Goal: Task Accomplishment & Management: Use online tool/utility

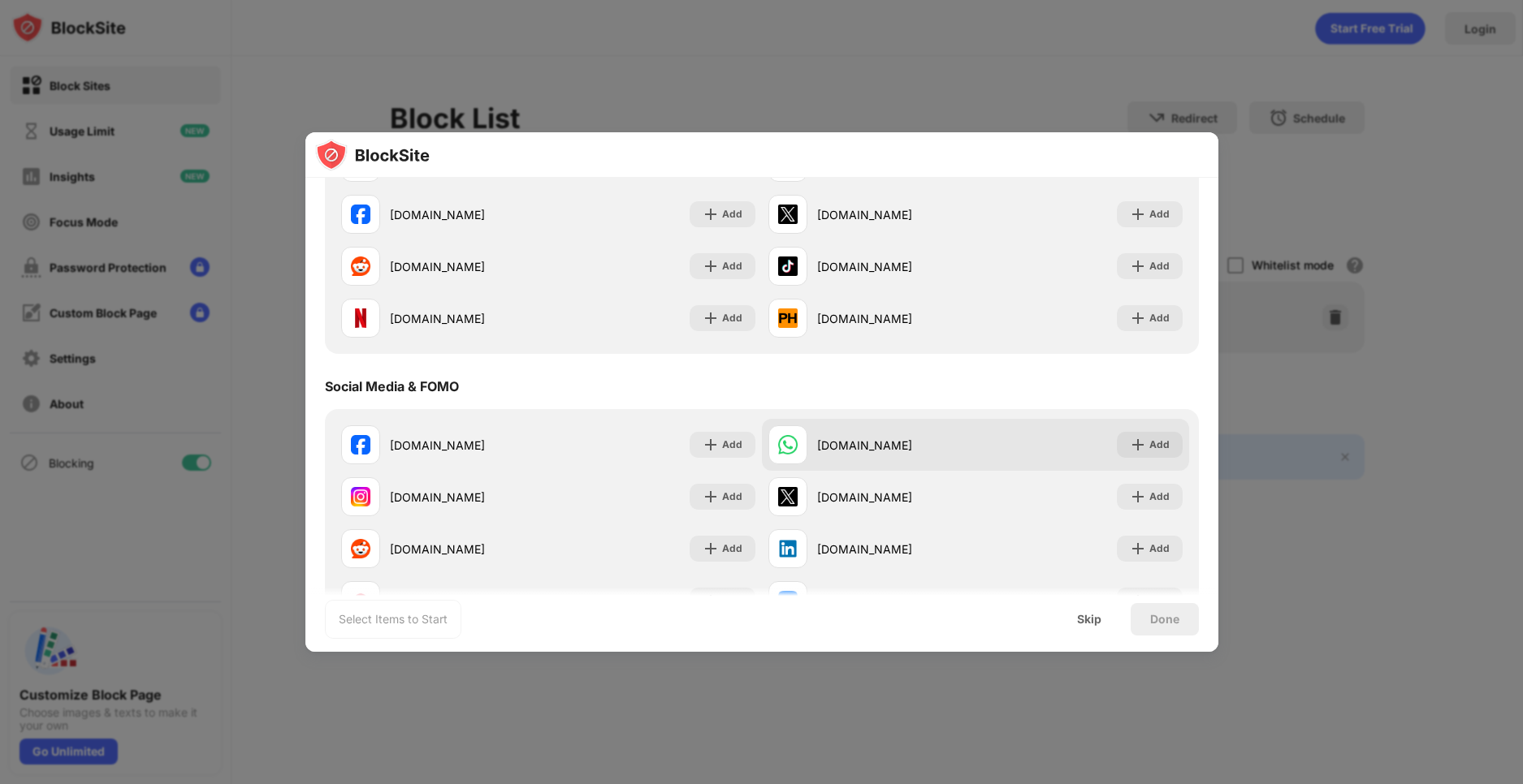
scroll to position [325, 0]
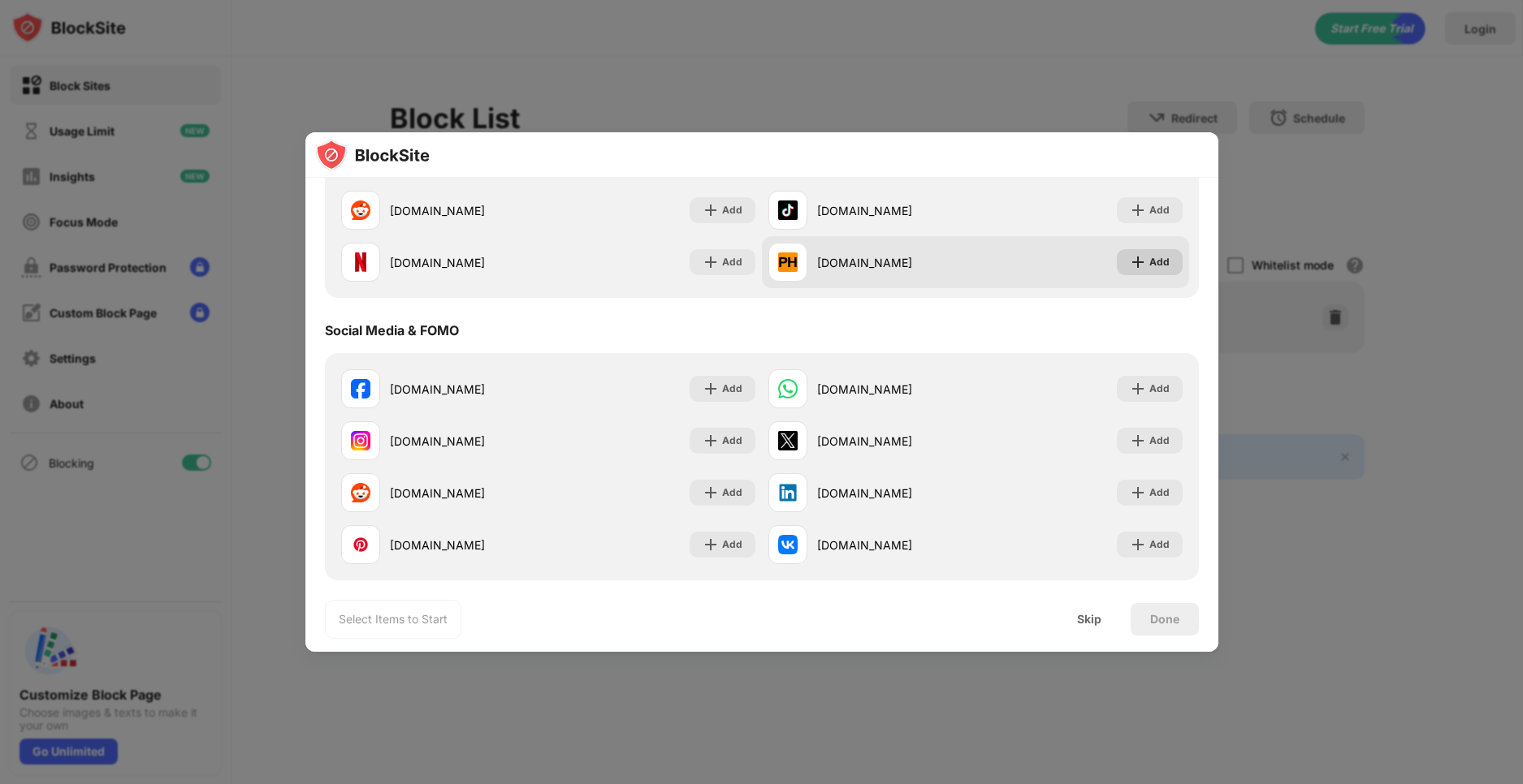
click at [1152, 256] on div "Add" at bounding box center [1159, 262] width 20 height 16
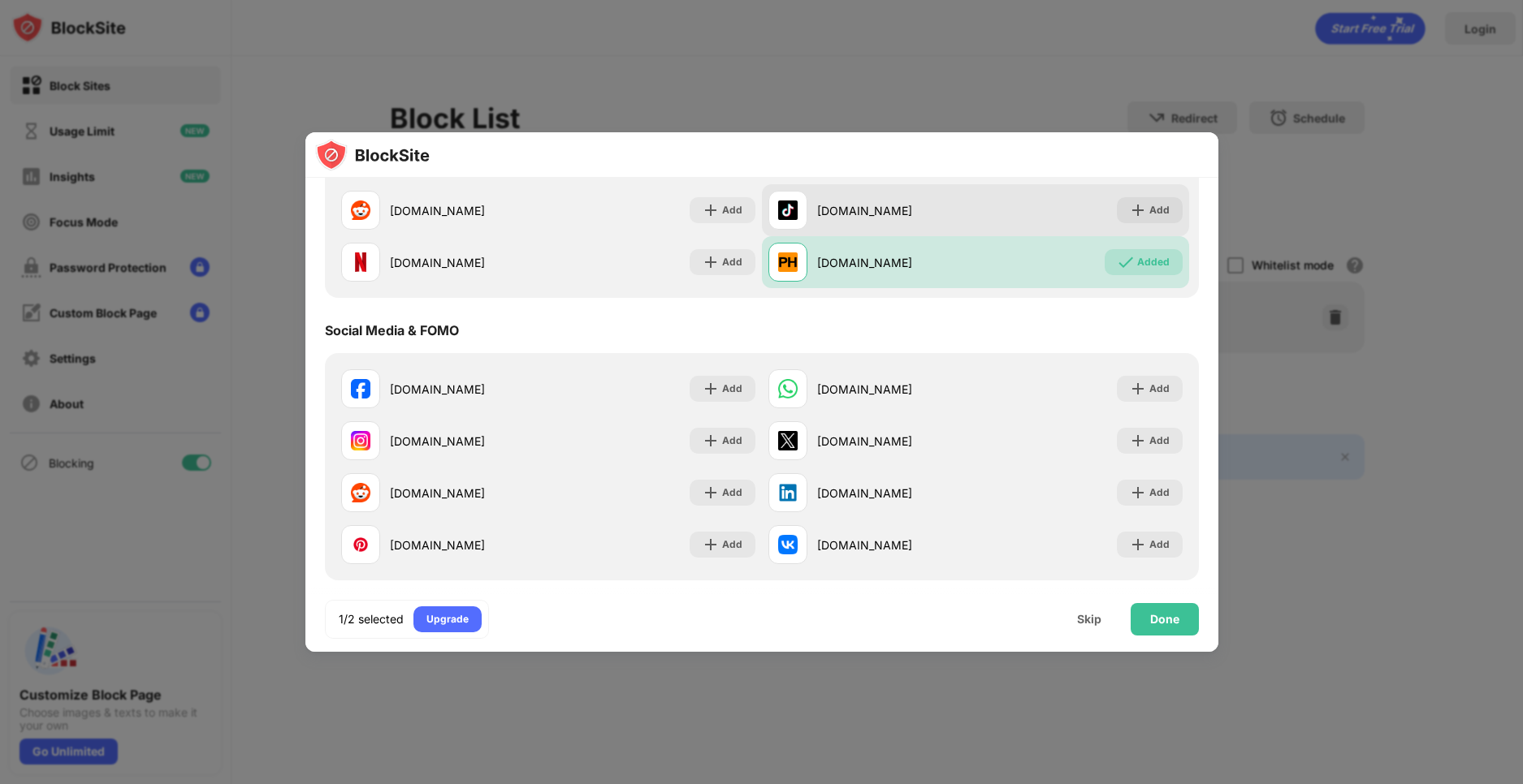
click at [1144, 191] on div "[DOMAIN_NAME] Add" at bounding box center [975, 210] width 427 height 52
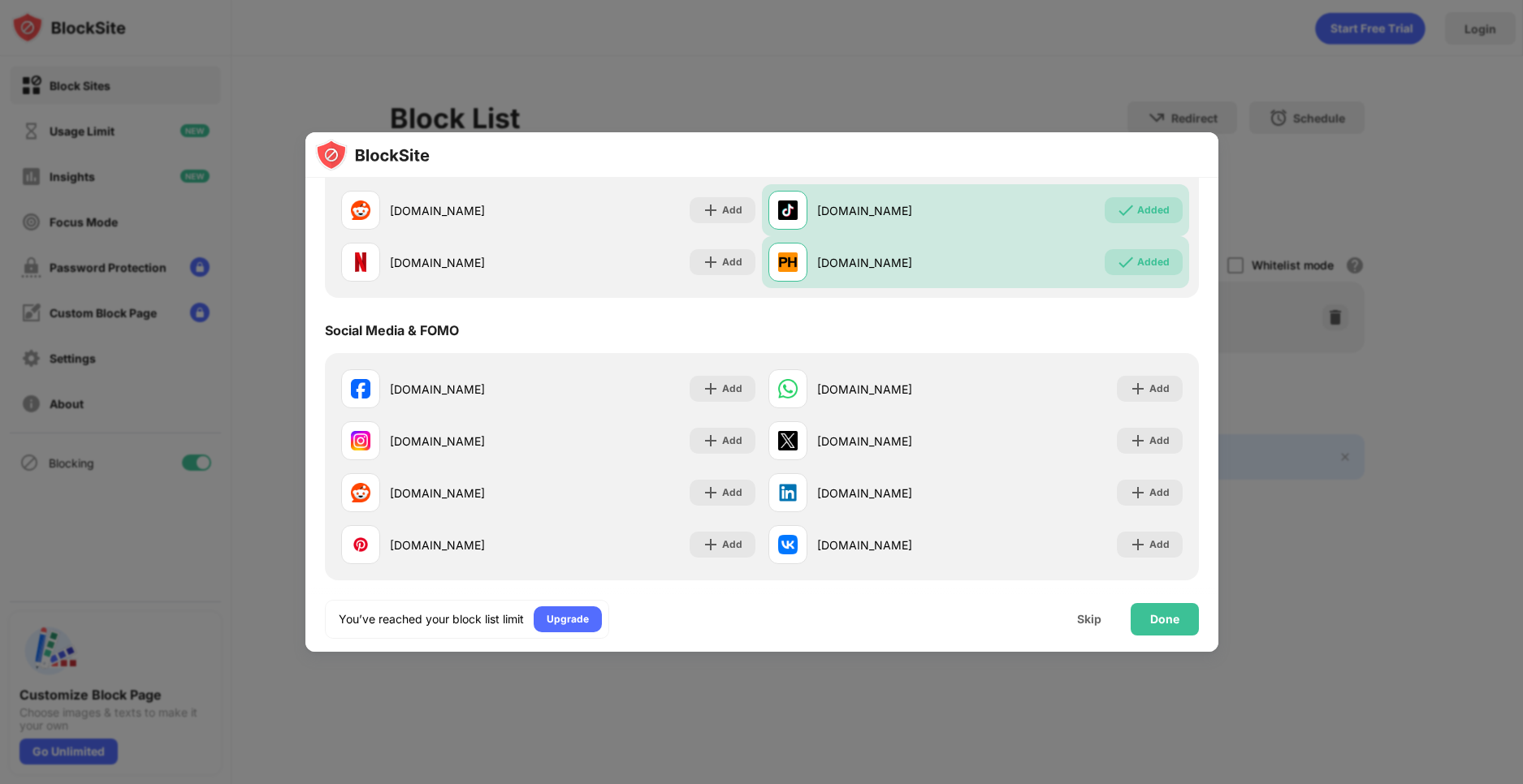
drag, startPoint x: 1418, startPoint y: 218, endPoint x: 1441, endPoint y: 320, distance: 104.6
drag, startPoint x: 1441, startPoint y: 320, endPoint x: 702, endPoint y: 700, distance: 831.0
drag, startPoint x: 702, startPoint y: 700, endPoint x: 1116, endPoint y: 330, distance: 555.2
click at [1116, 330] on div "Social Media & FOMO" at bounding box center [762, 330] width 874 height 45
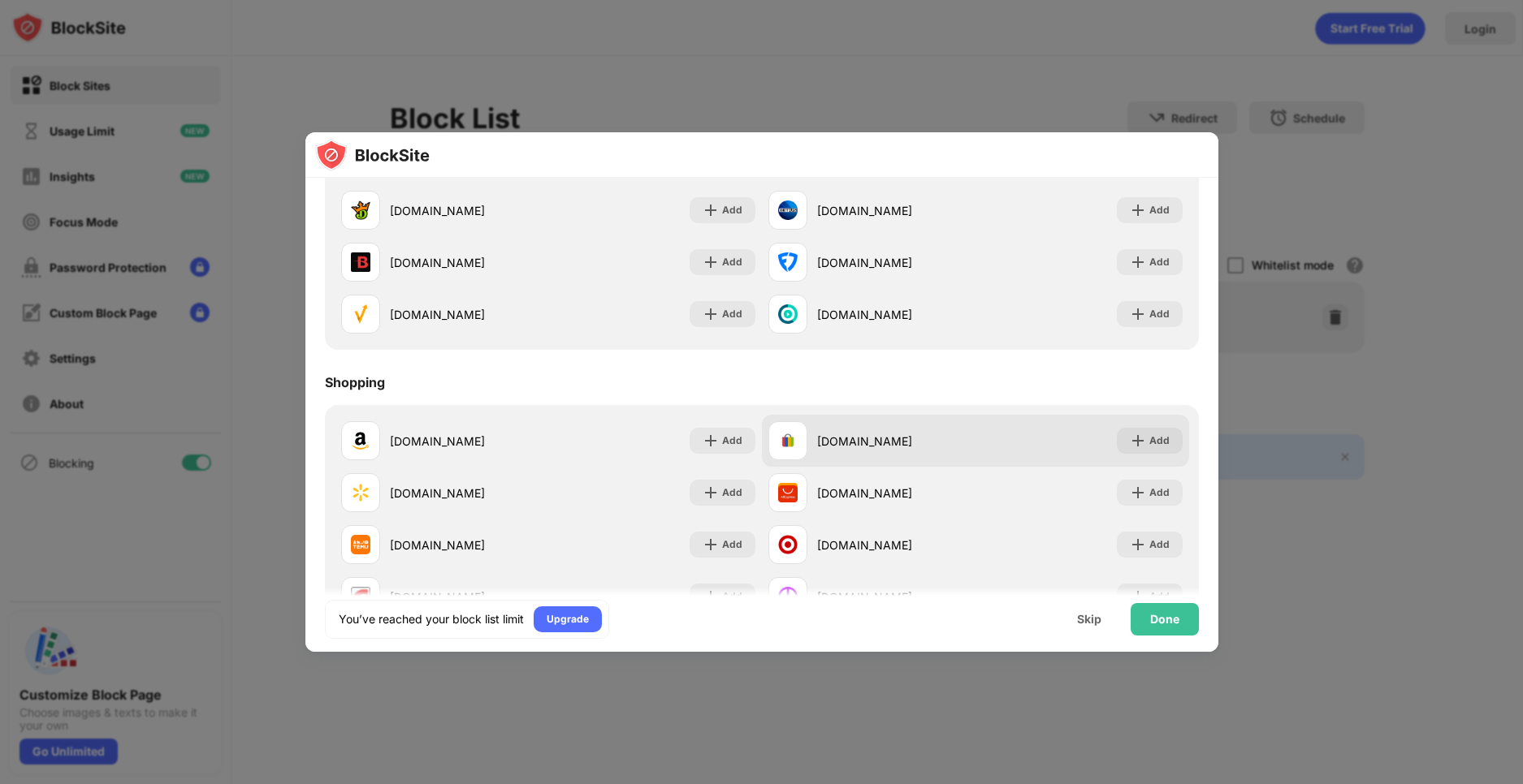
scroll to position [1748, 0]
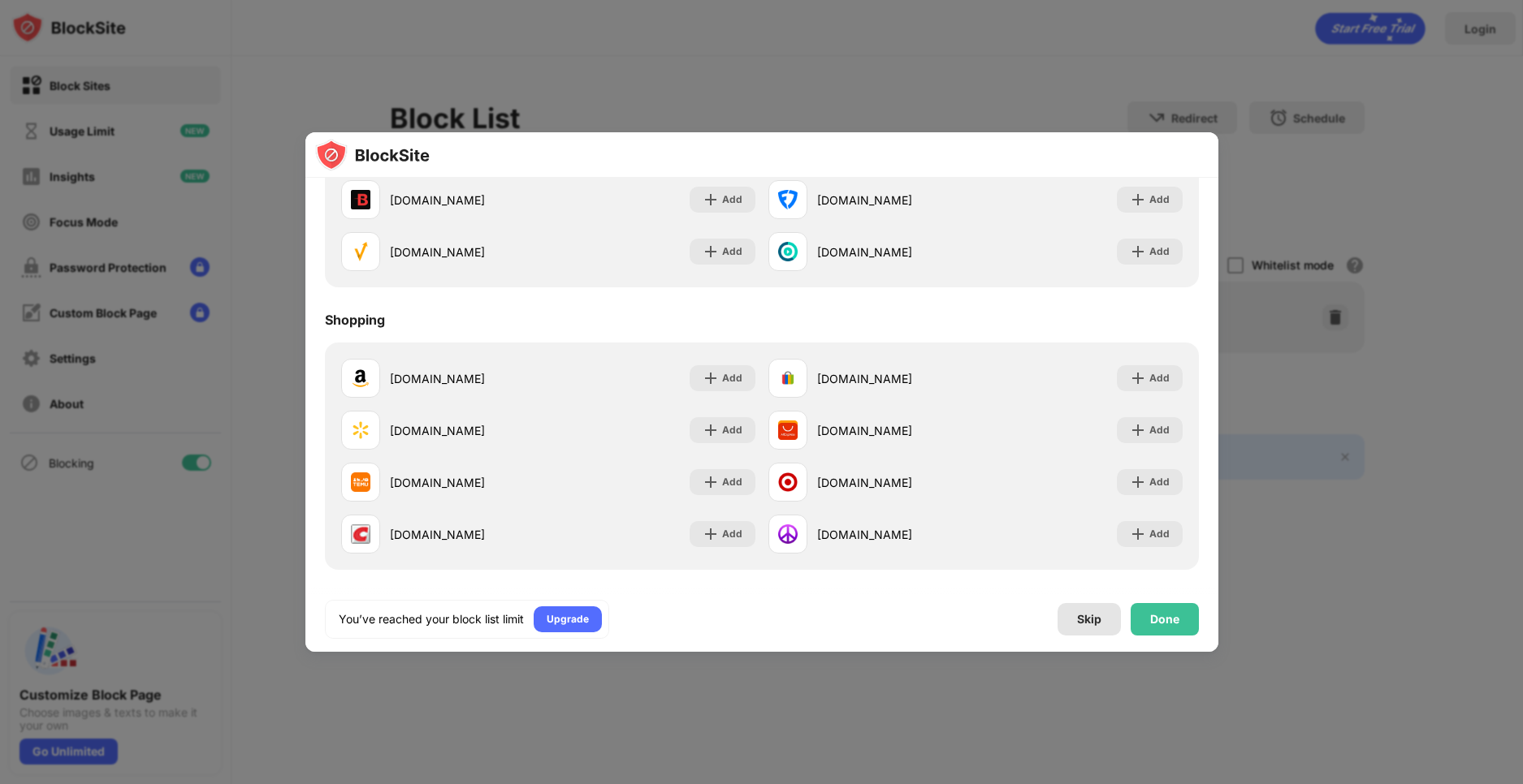
click at [1079, 625] on div "Skip" at bounding box center [1089, 619] width 24 height 13
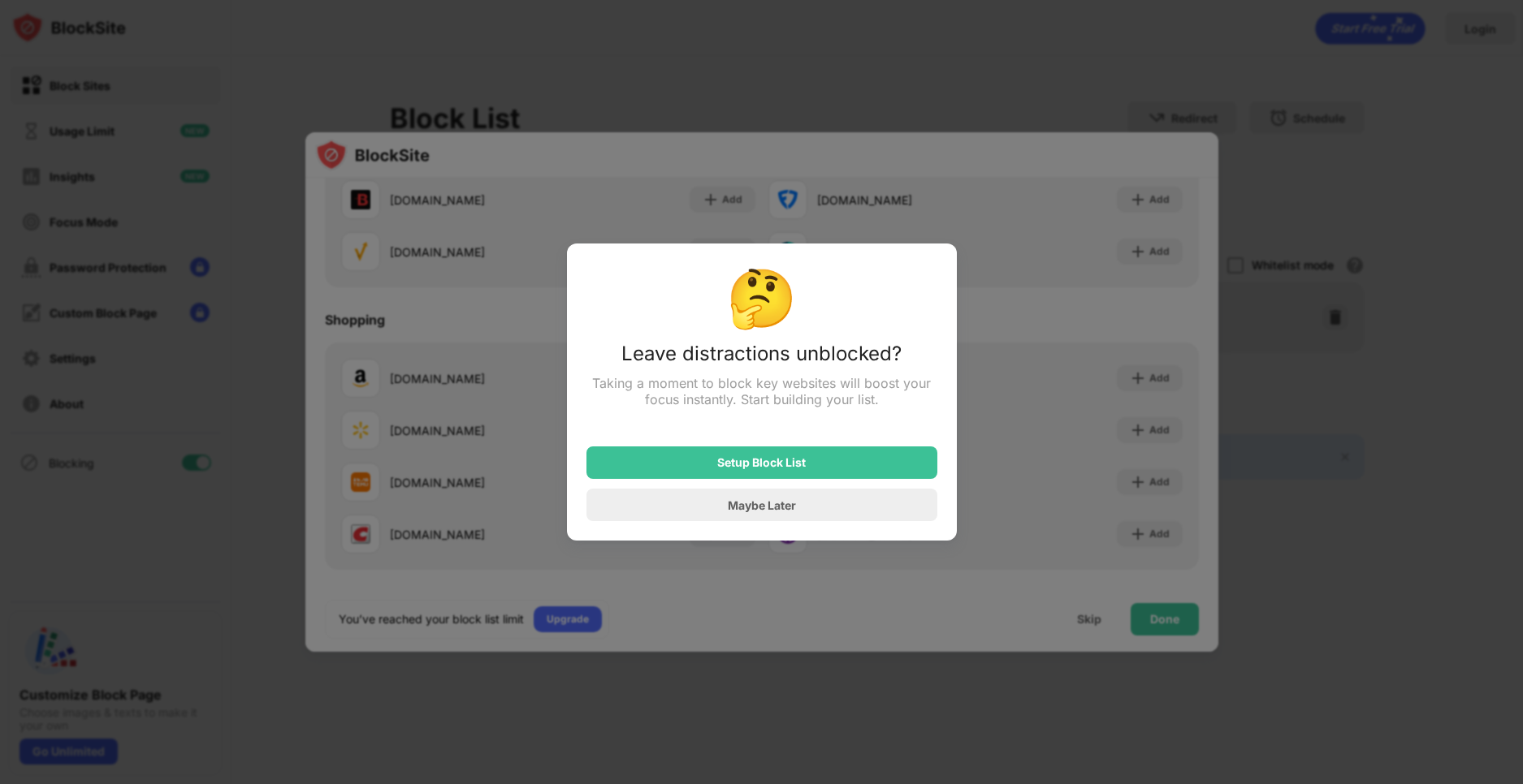
click at [800, 501] on div "Maybe Later" at bounding box center [761, 505] width 351 height 33
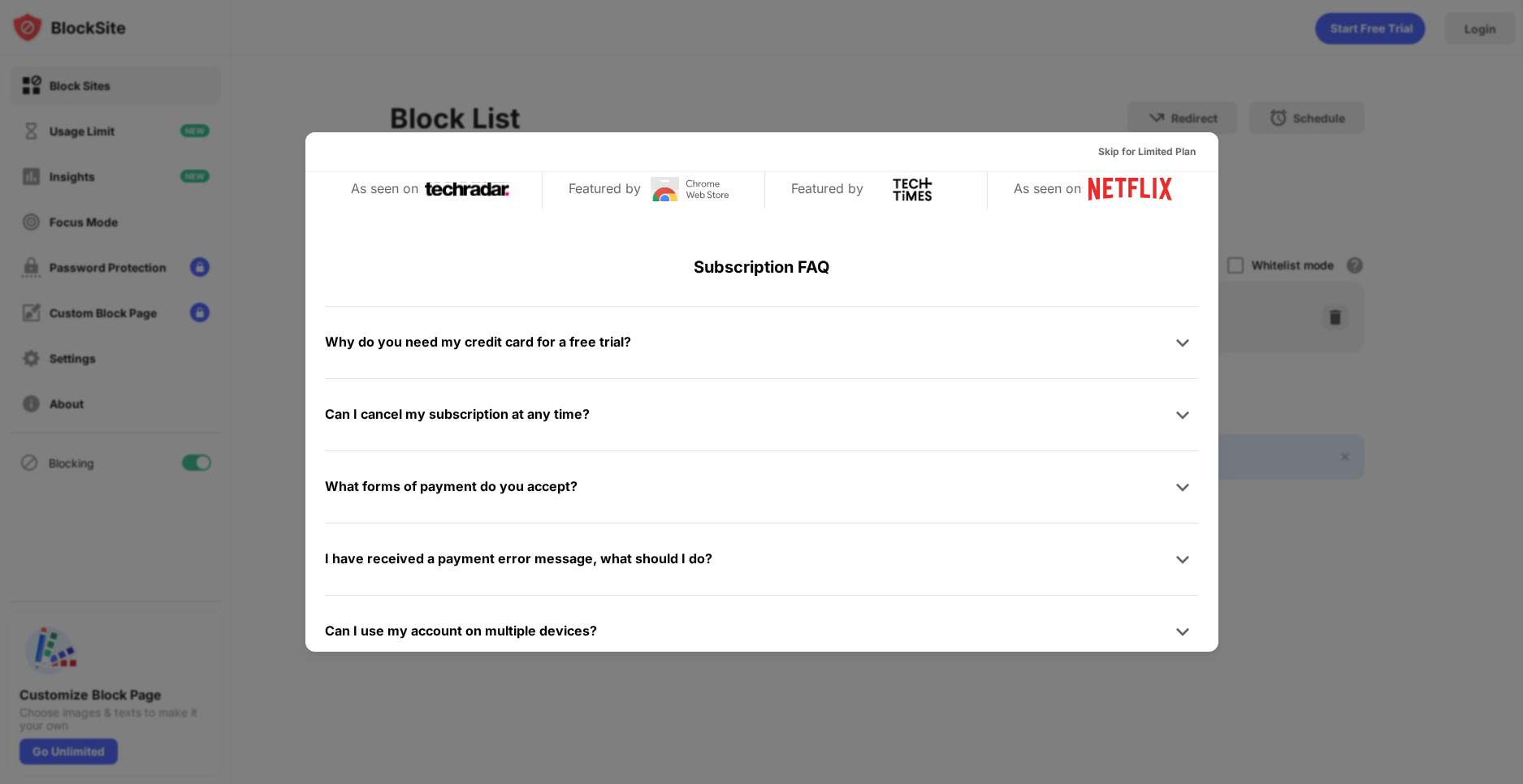
scroll to position [793, 0]
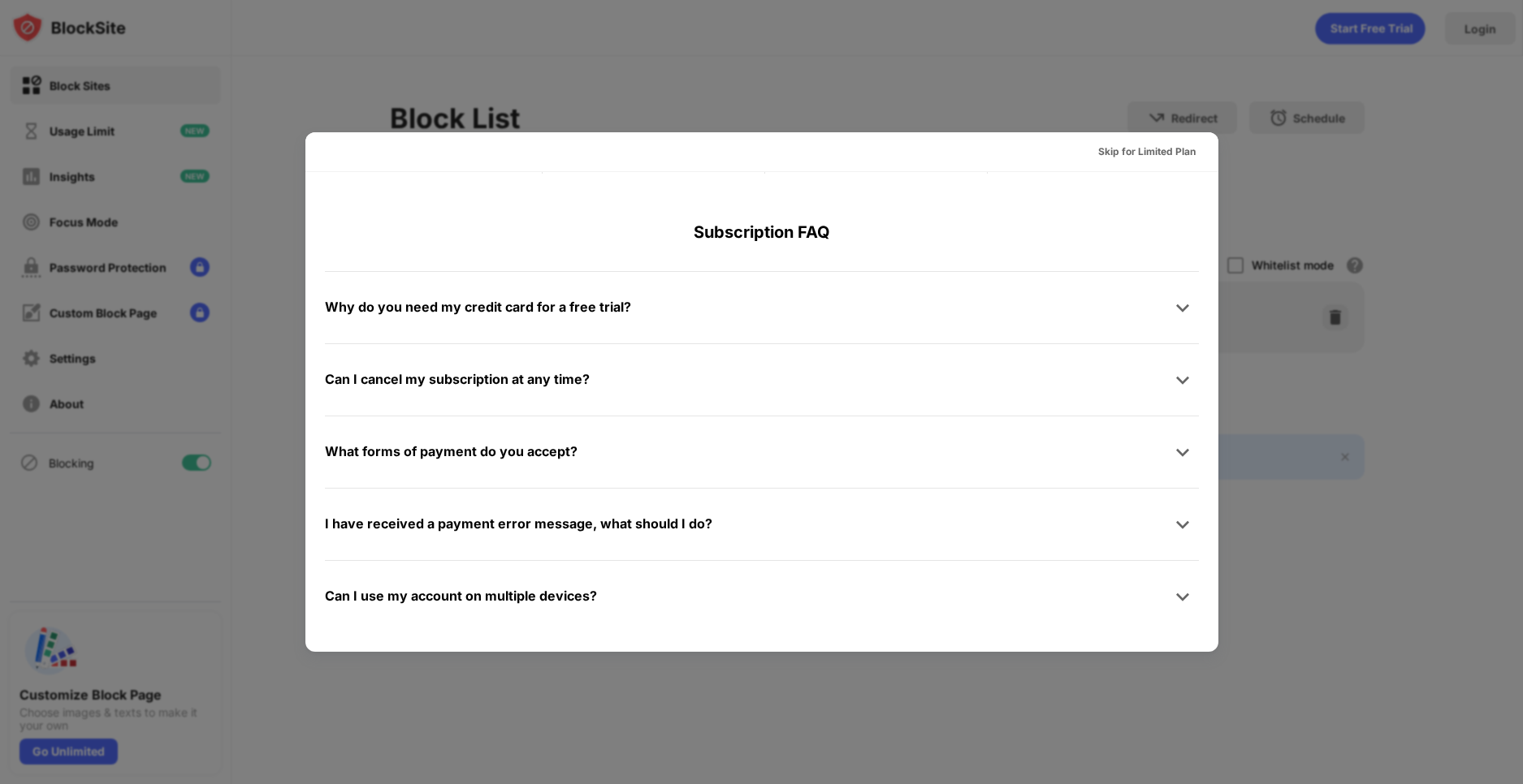
click at [674, 73] on div at bounding box center [761, 392] width 1523 height 784
